Goal: Task Accomplishment & Management: Manage account settings

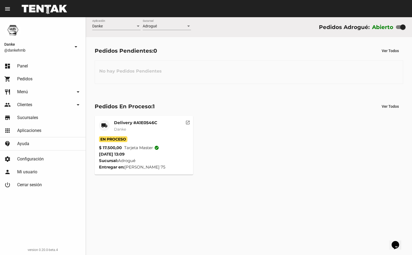
click at [137, 128] on mat-card-subtitle "Danke" at bounding box center [135, 128] width 43 height 5
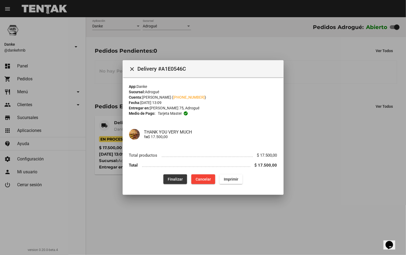
click at [170, 182] on button "Finalizar" at bounding box center [175, 179] width 24 height 10
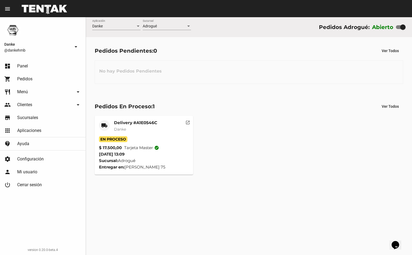
click at [143, 123] on mat-card-title "Delivery #A1E0546C" at bounding box center [135, 122] width 43 height 5
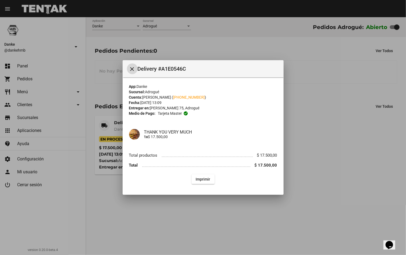
click at [346, 140] on div at bounding box center [203, 127] width 406 height 255
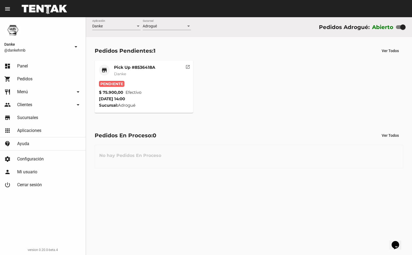
click at [126, 70] on div "Pick Up #8536418A Danke" at bounding box center [134, 73] width 41 height 16
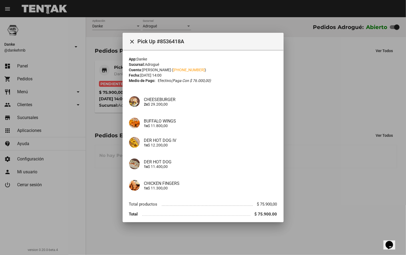
click at [322, 141] on div at bounding box center [203, 127] width 406 height 255
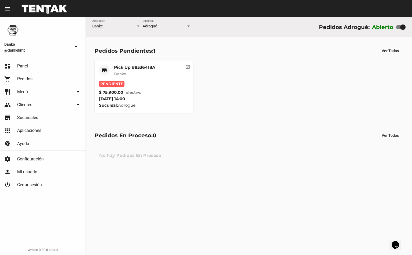
click at [122, 70] on div "Pick Up #8536418A Danke" at bounding box center [134, 73] width 41 height 16
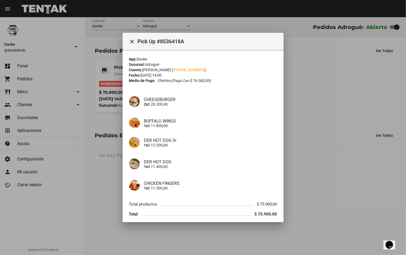
scroll to position [21, 0]
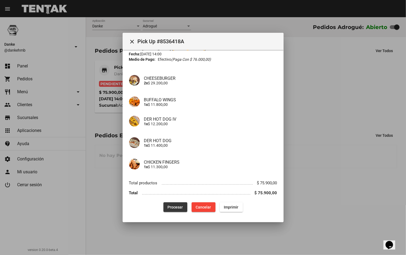
click at [178, 204] on button "Procesar" at bounding box center [175, 207] width 24 height 10
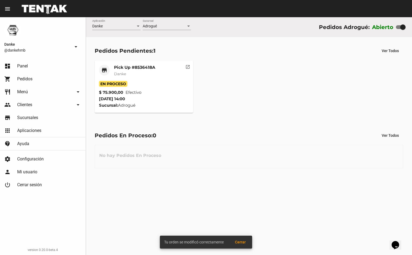
click at [341, 109] on div "store Pick Up #8536418A Danke En Proceso $ 75.900,00 Efectivo 5/10/25 14:00 Suc…" at bounding box center [249, 86] width 314 height 57
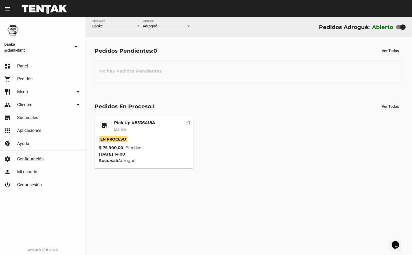
click at [140, 125] on mat-card-title "Pick Up #8536418A" at bounding box center [134, 122] width 41 height 5
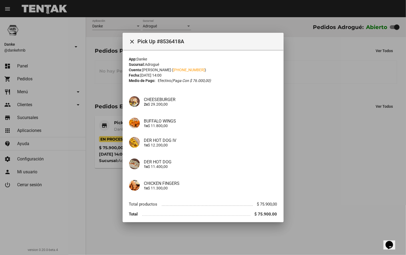
scroll to position [21, 0]
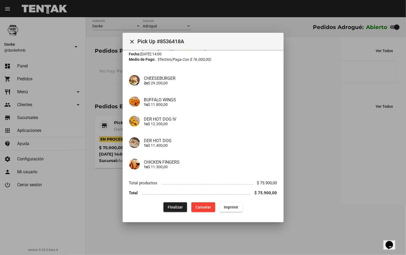
click at [176, 209] on button "Finalizar" at bounding box center [175, 207] width 24 height 10
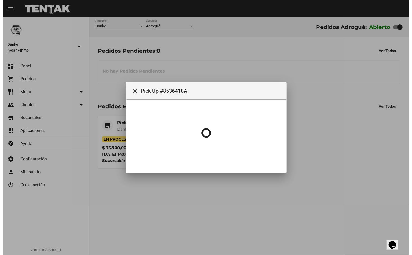
scroll to position [0, 0]
